Goal: Information Seeking & Learning: Find specific fact

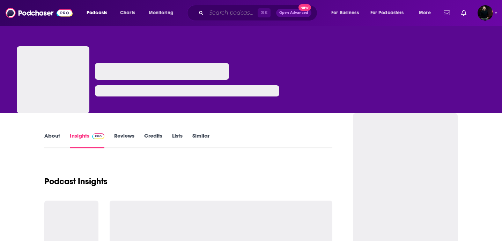
click at [224, 17] on input "Search podcasts, credits, & more..." at bounding box center [231, 12] width 51 height 11
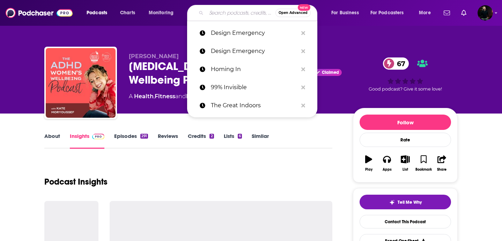
type input "Modern Wellness"
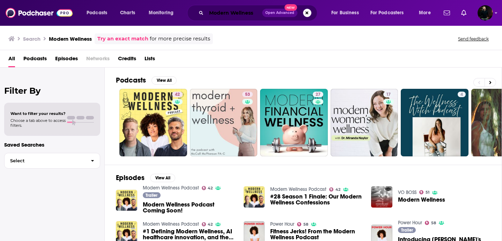
click at [221, 14] on input "Modern Wellness" at bounding box center [234, 12] width 56 height 11
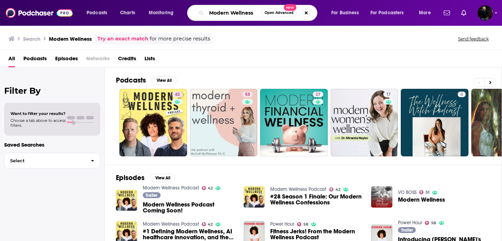
drag, startPoint x: 258, startPoint y: 13, endPoint x: 195, endPoint y: 13, distance: 63.2
click at [195, 13] on div "Modern Wellness Open Advanced New" at bounding box center [252, 13] width 130 height 16
paste input "The Wellness Scoop"
type input "The Wellness Scoop"
